Goal: Navigation & Orientation: Find specific page/section

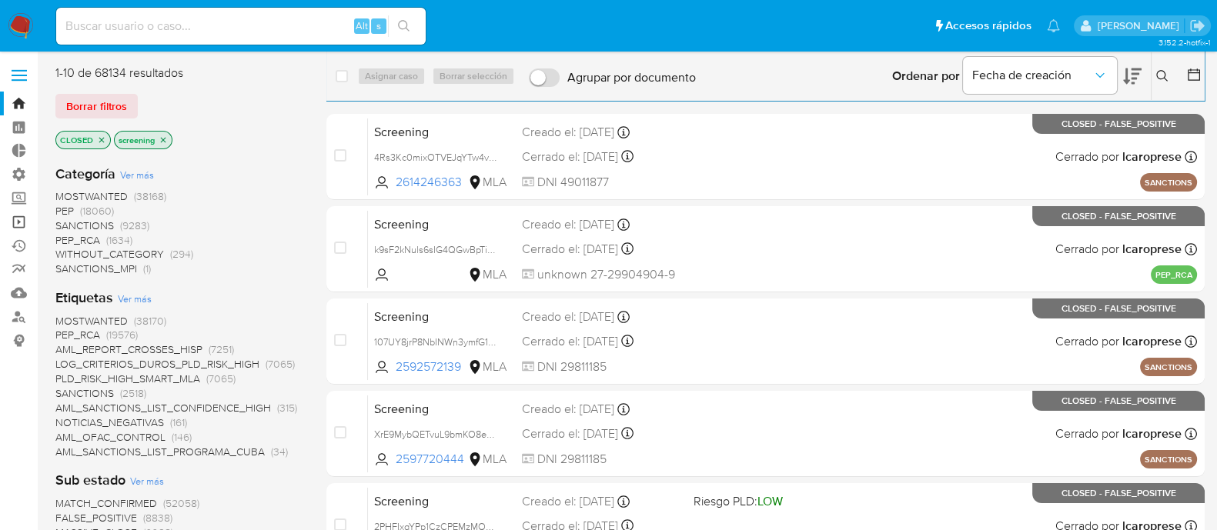
drag, startPoint x: 0, startPoint y: 0, endPoint x: 15, endPoint y: 224, distance: 224.4
click at [15, 224] on link "Operaciones masivas" at bounding box center [91, 222] width 183 height 24
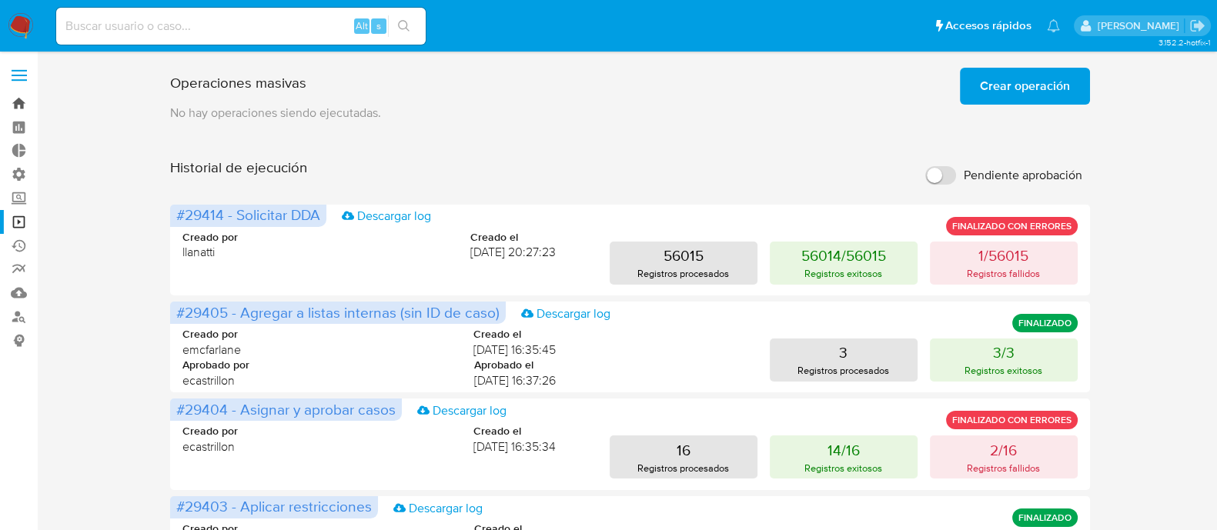
click at [19, 101] on link "Bandeja" at bounding box center [91, 104] width 183 height 24
